Goal: Go to known website: Access a specific website the user already knows

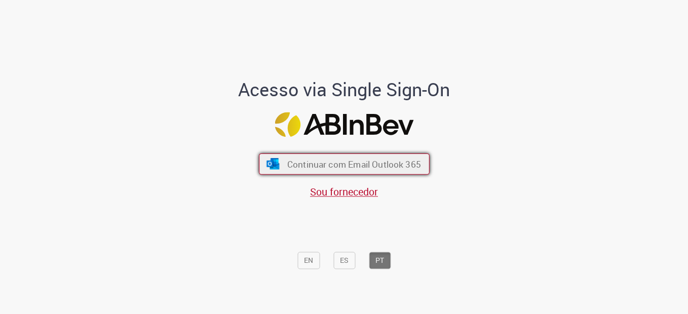
click at [360, 163] on span "Continuar com Email Outlook 365" at bounding box center [354, 164] width 134 height 12
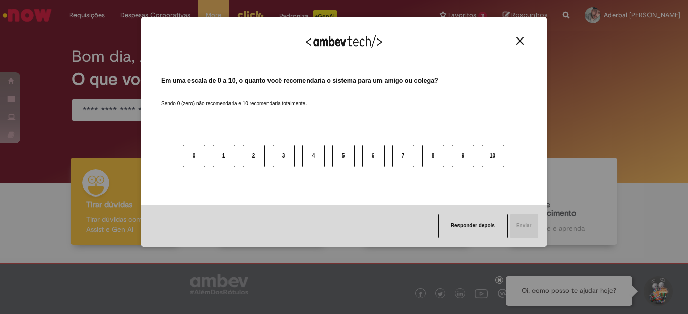
click at [518, 41] on img "Close" at bounding box center [520, 41] width 8 height 8
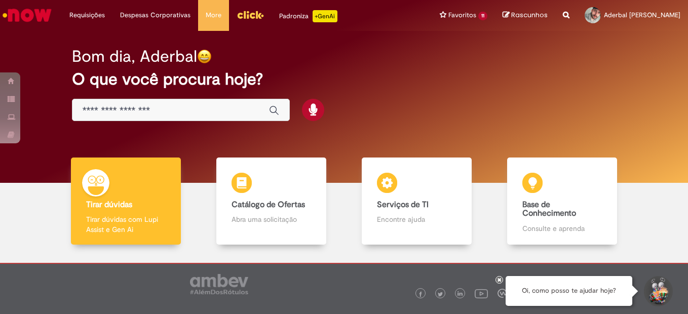
click at [248, 15] on img "Menu Cabeçalho" at bounding box center [250, 14] width 27 height 15
